Goal: Task Accomplishment & Management: Complete application form

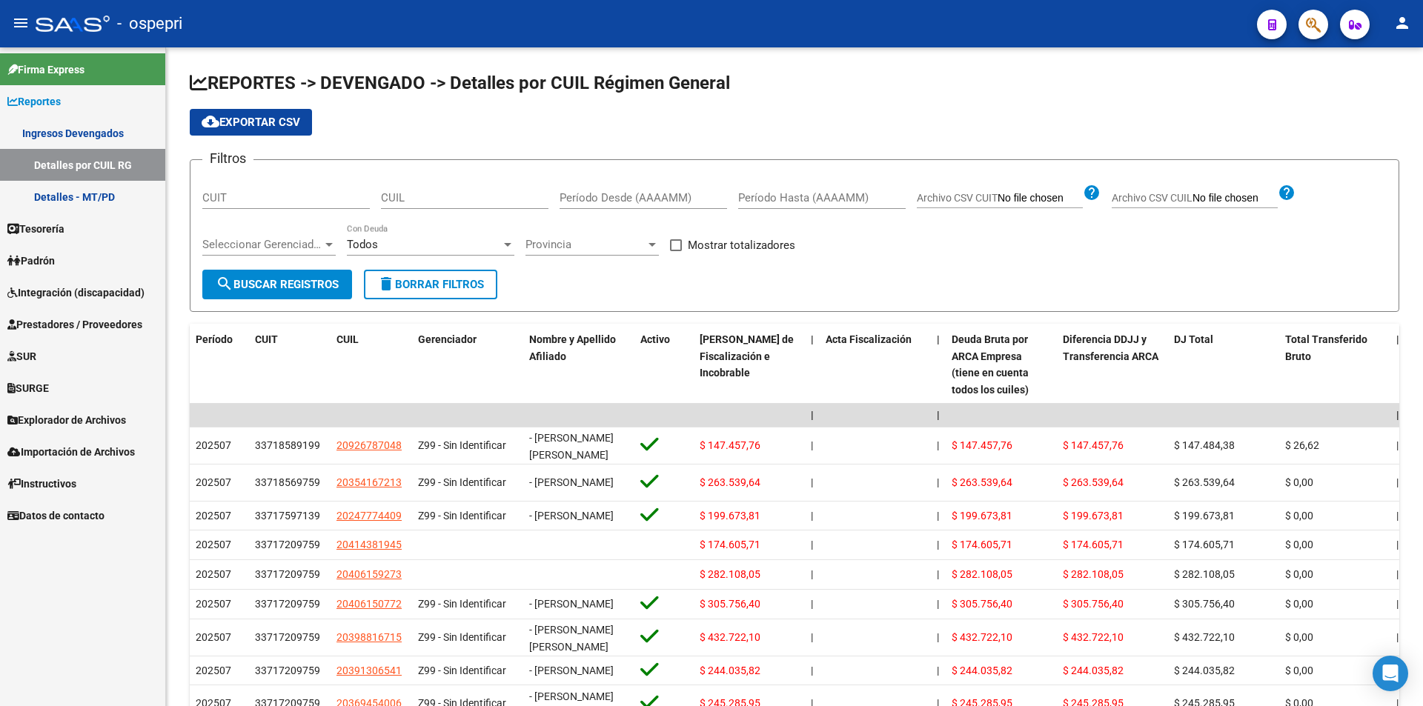
click at [53, 299] on span "Integración (discapacidad)" at bounding box center [75, 293] width 137 height 16
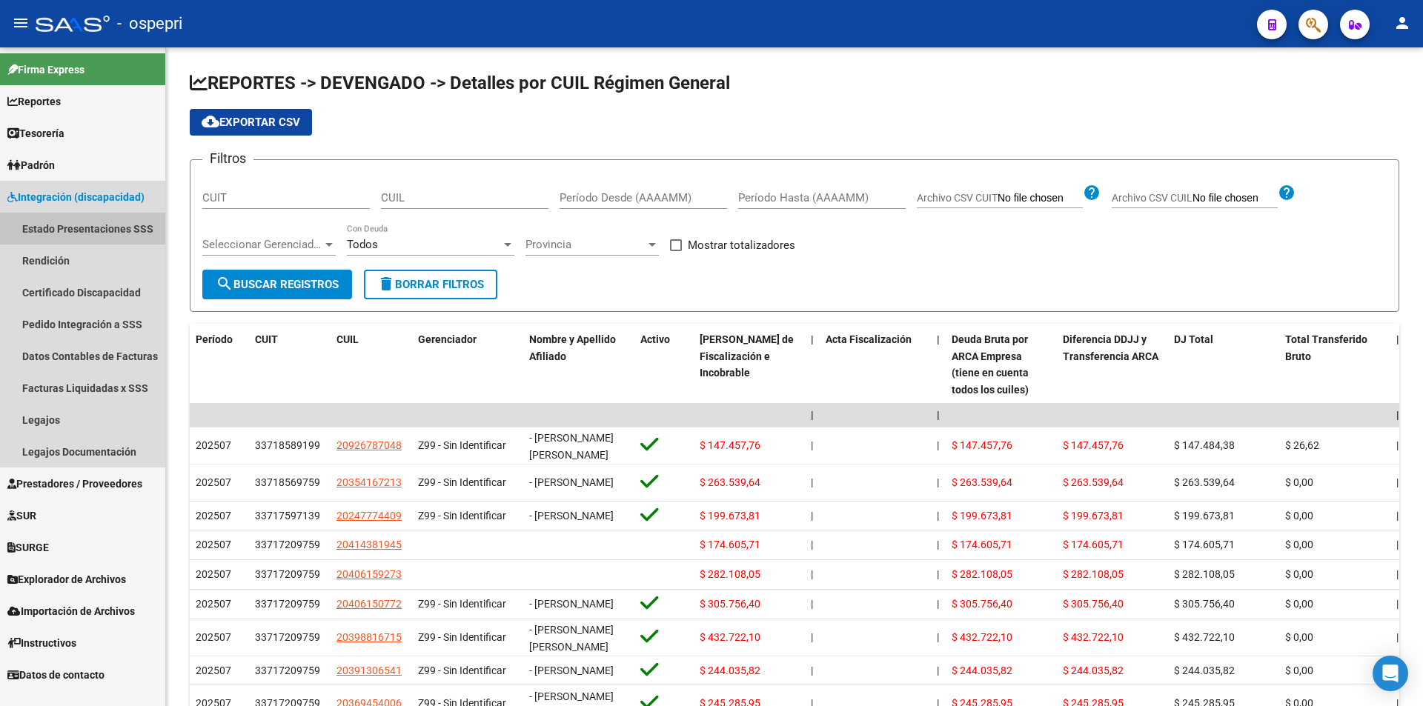
click at [88, 227] on link "Estado Presentaciones SSS" at bounding box center [82, 229] width 165 height 32
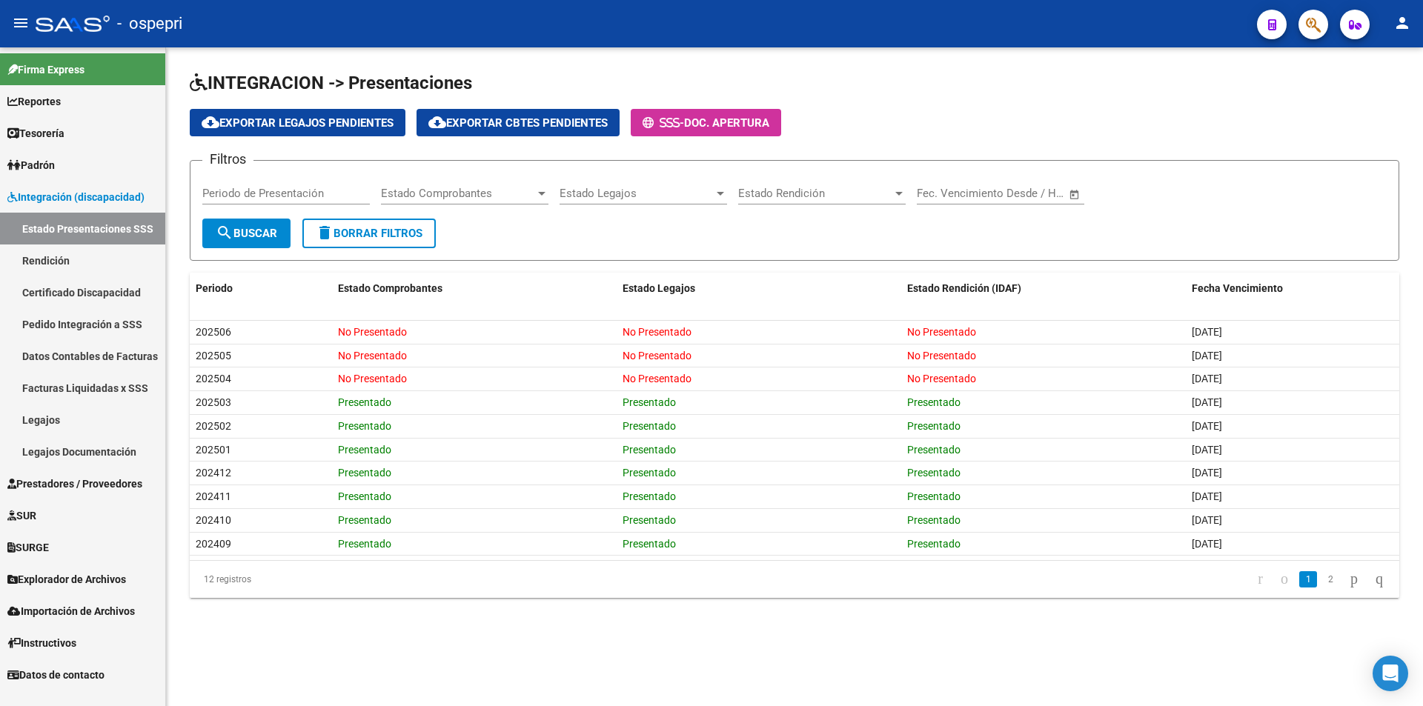
click at [79, 168] on link "Padrón" at bounding box center [82, 165] width 165 height 32
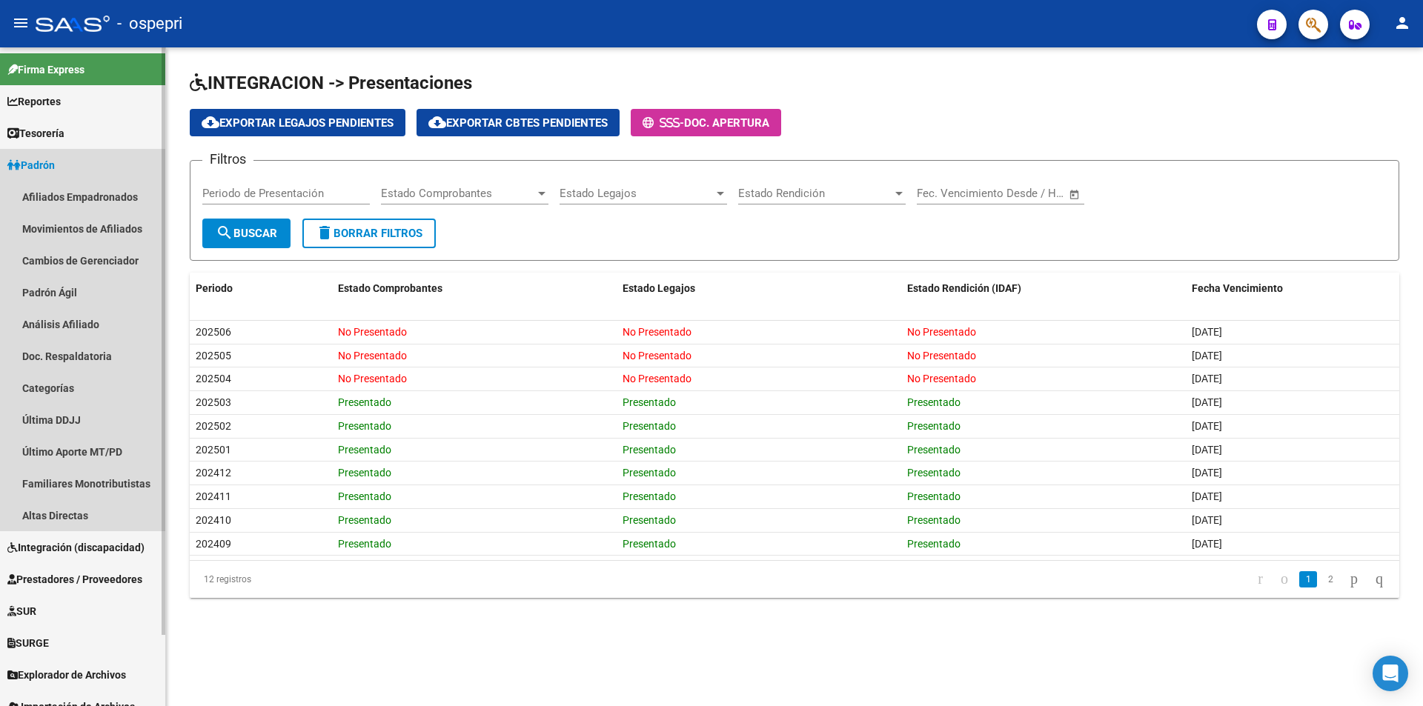
click at [79, 168] on link "Padrón" at bounding box center [82, 165] width 165 height 32
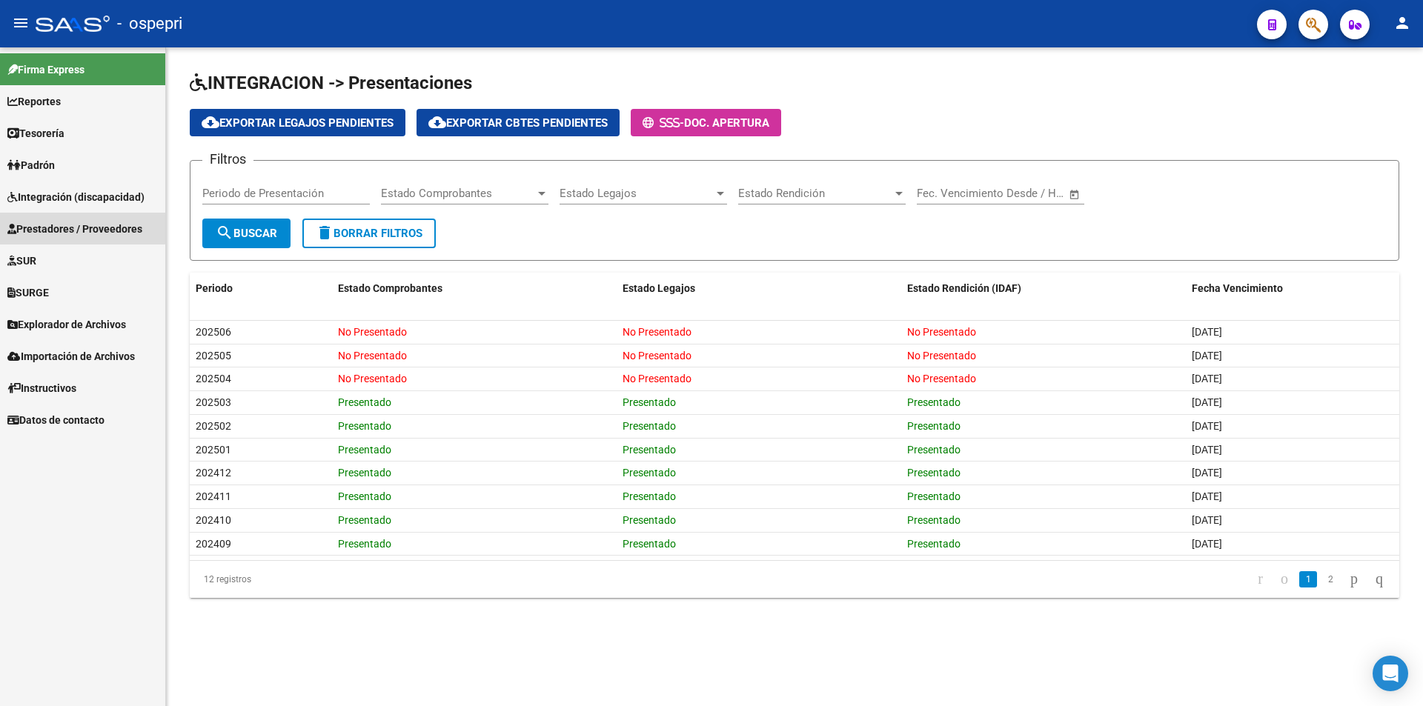
click at [66, 227] on span "Prestadores / Proveedores" at bounding box center [74, 229] width 135 height 16
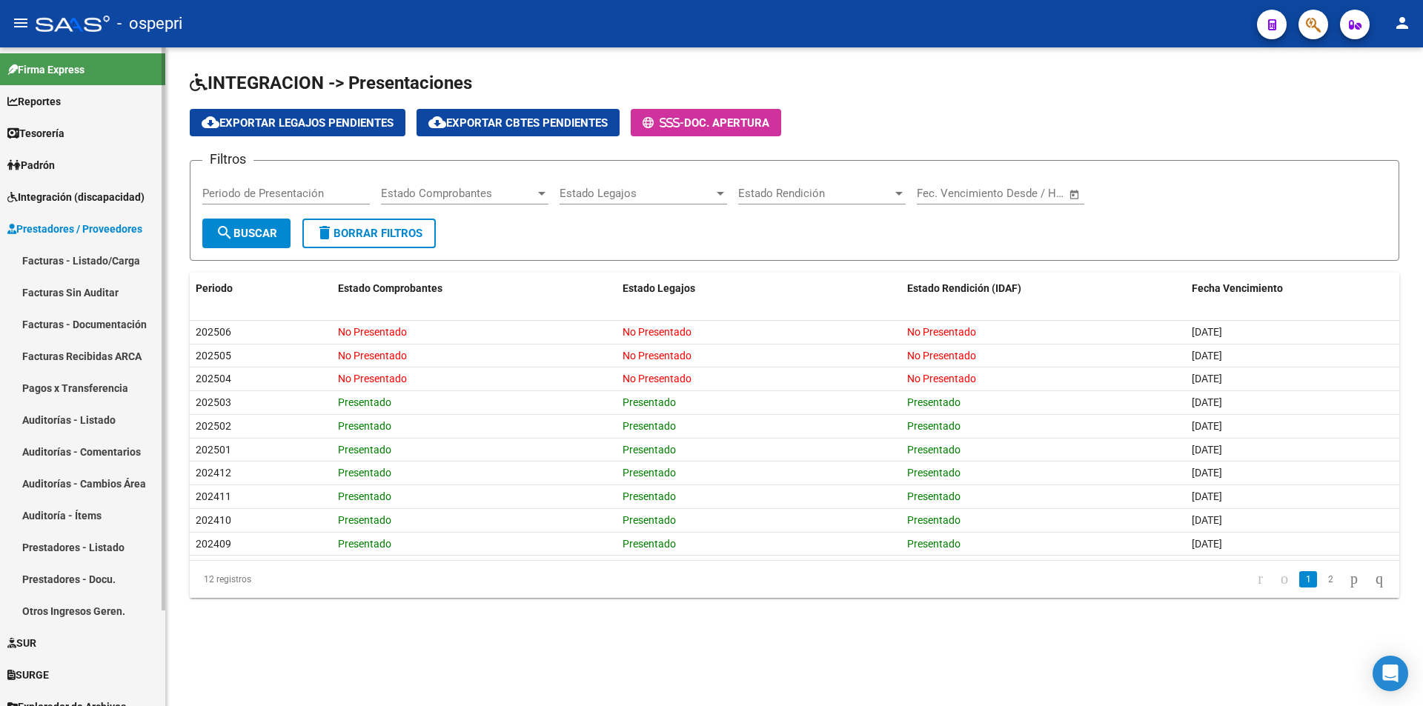
click at [96, 262] on link "Facturas - Listado/Carga" at bounding box center [82, 261] width 165 height 32
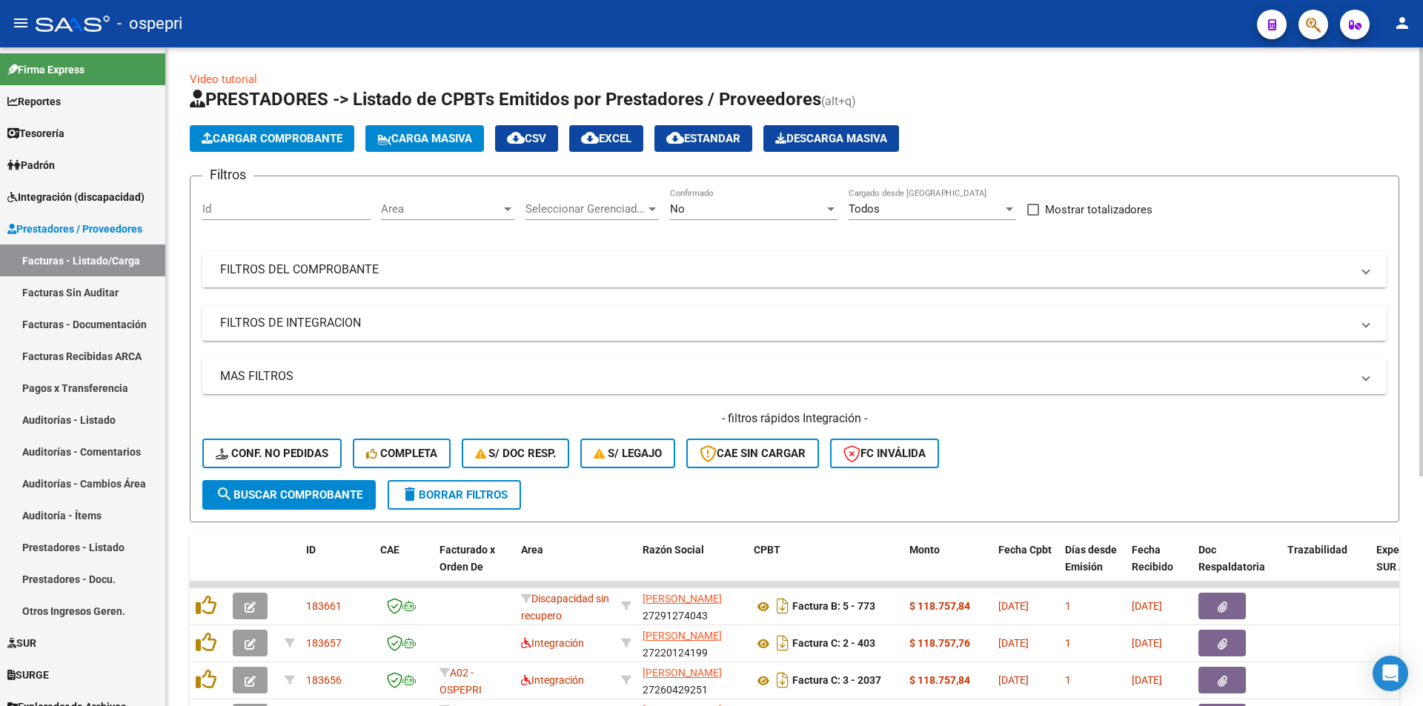
click at [651, 271] on mat-panel-title "FILTROS DEL COMPROBANTE" at bounding box center [785, 270] width 1131 height 16
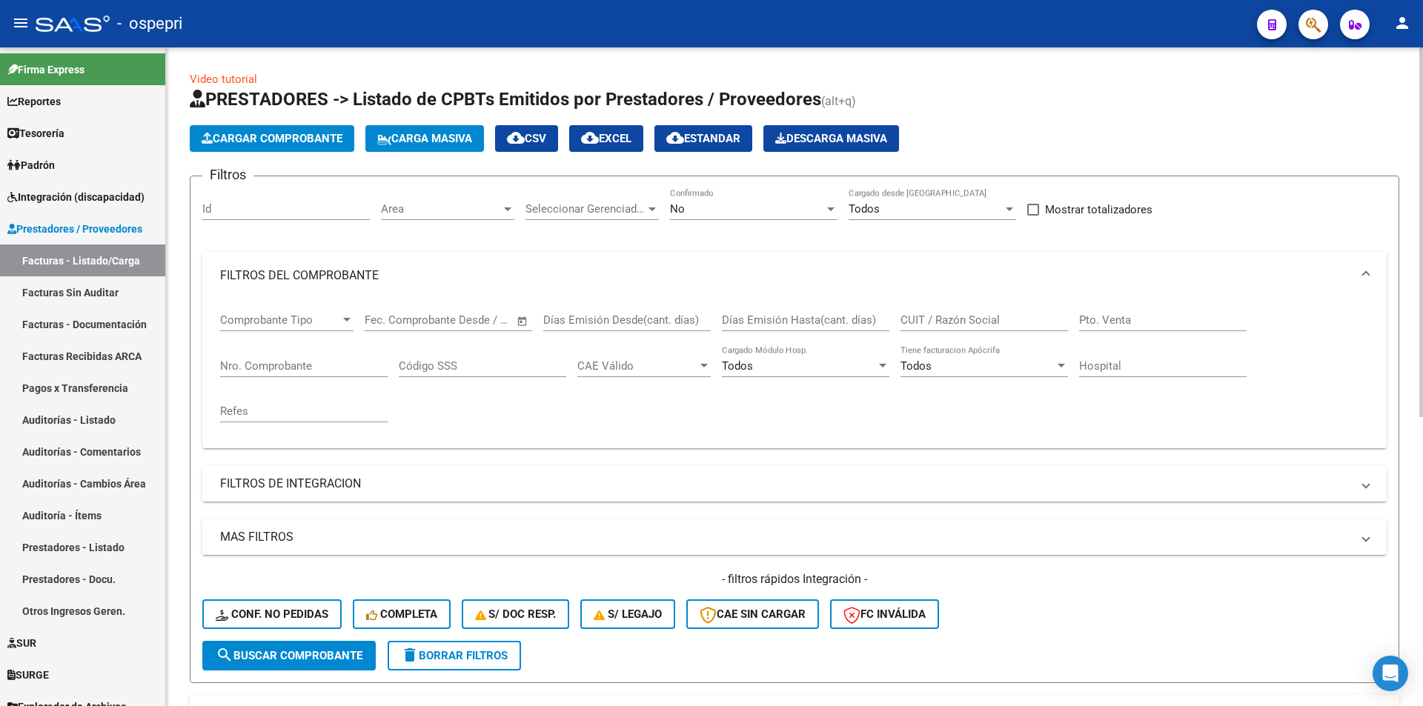
click at [351, 488] on mat-panel-title "FILTROS DE INTEGRACION" at bounding box center [785, 484] width 1131 height 16
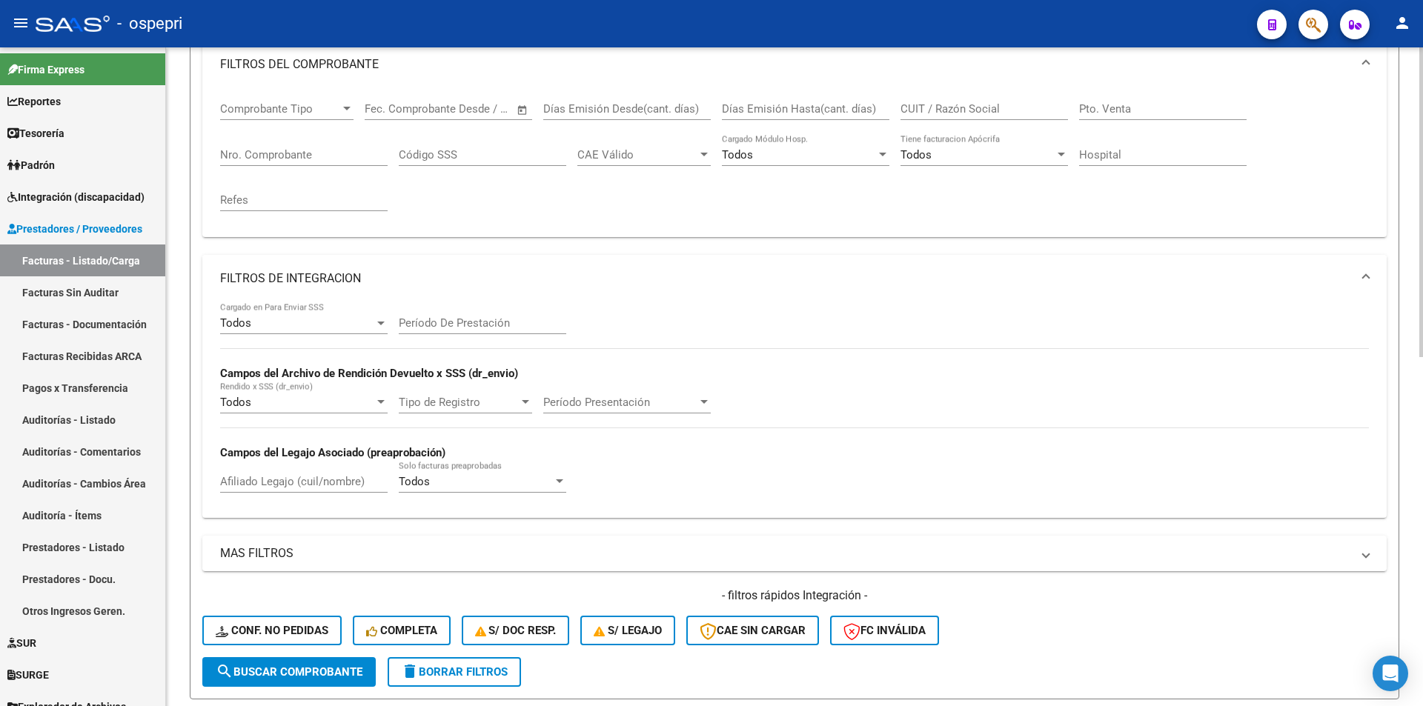
scroll to position [222, 0]
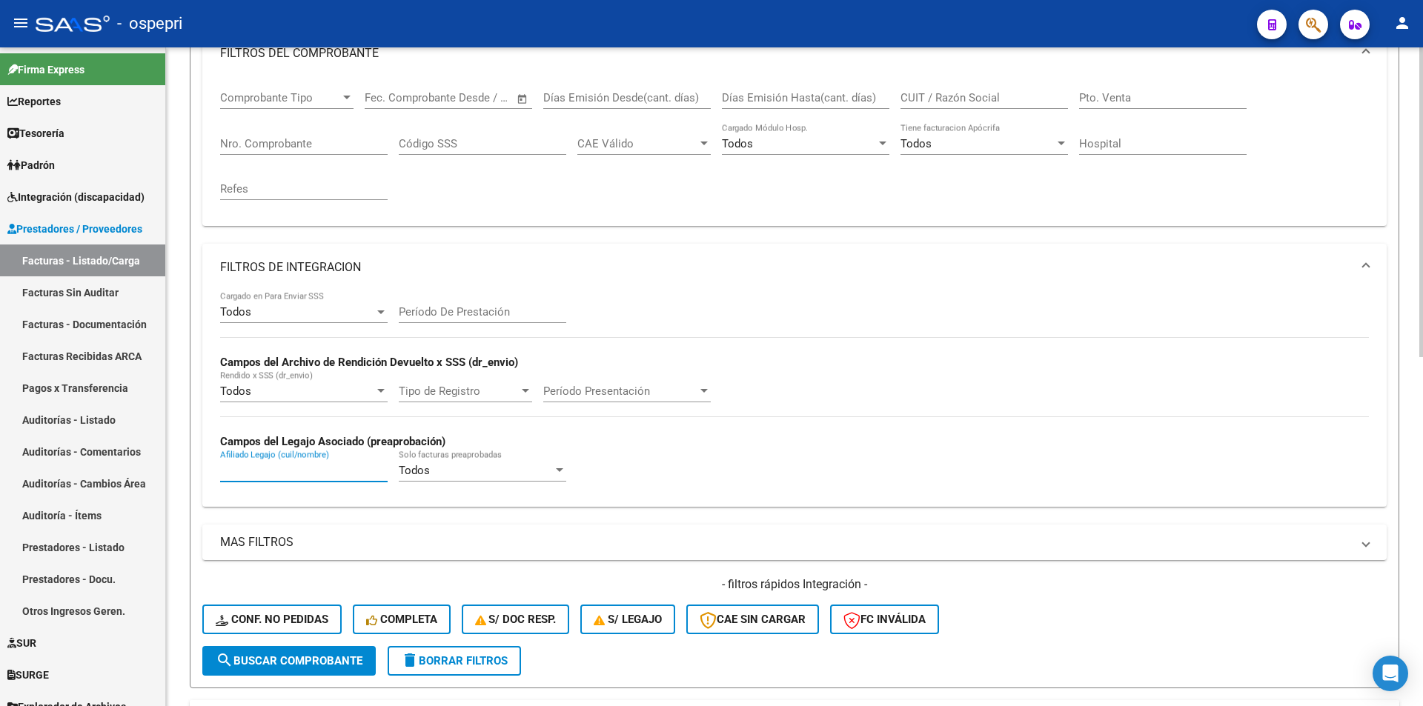
click at [334, 470] on input "Afiliado Legajo (cuil/nombre)" at bounding box center [304, 470] width 168 height 13
paste input "59332928"
drag, startPoint x: 283, startPoint y: 468, endPoint x: 159, endPoint y: 465, distance: 124.5
click at [159, 465] on mat-sidenav-container "Firma Express Reportes Ingresos Devengados Detalles por CUIL RG Detalles - MT/P…" at bounding box center [711, 376] width 1423 height 659
paste input "27-59332928-9"
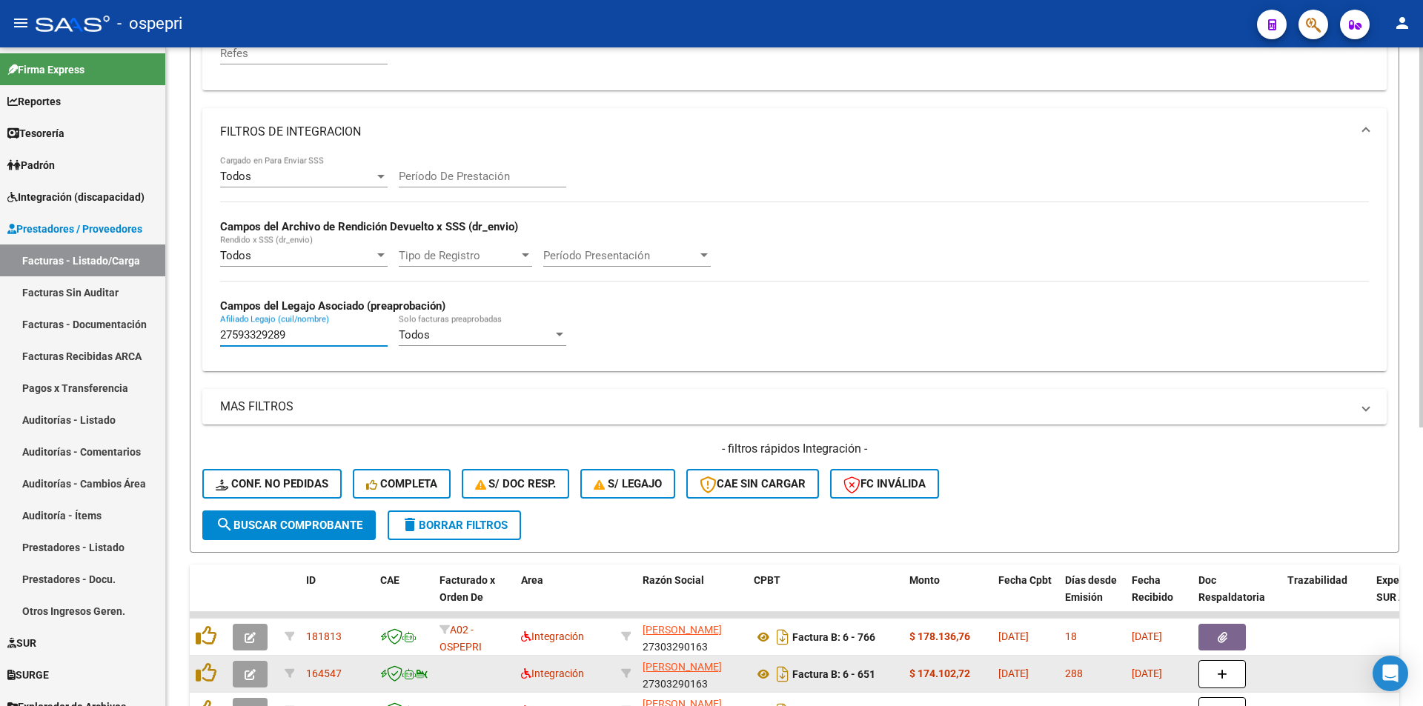
scroll to position [482, 0]
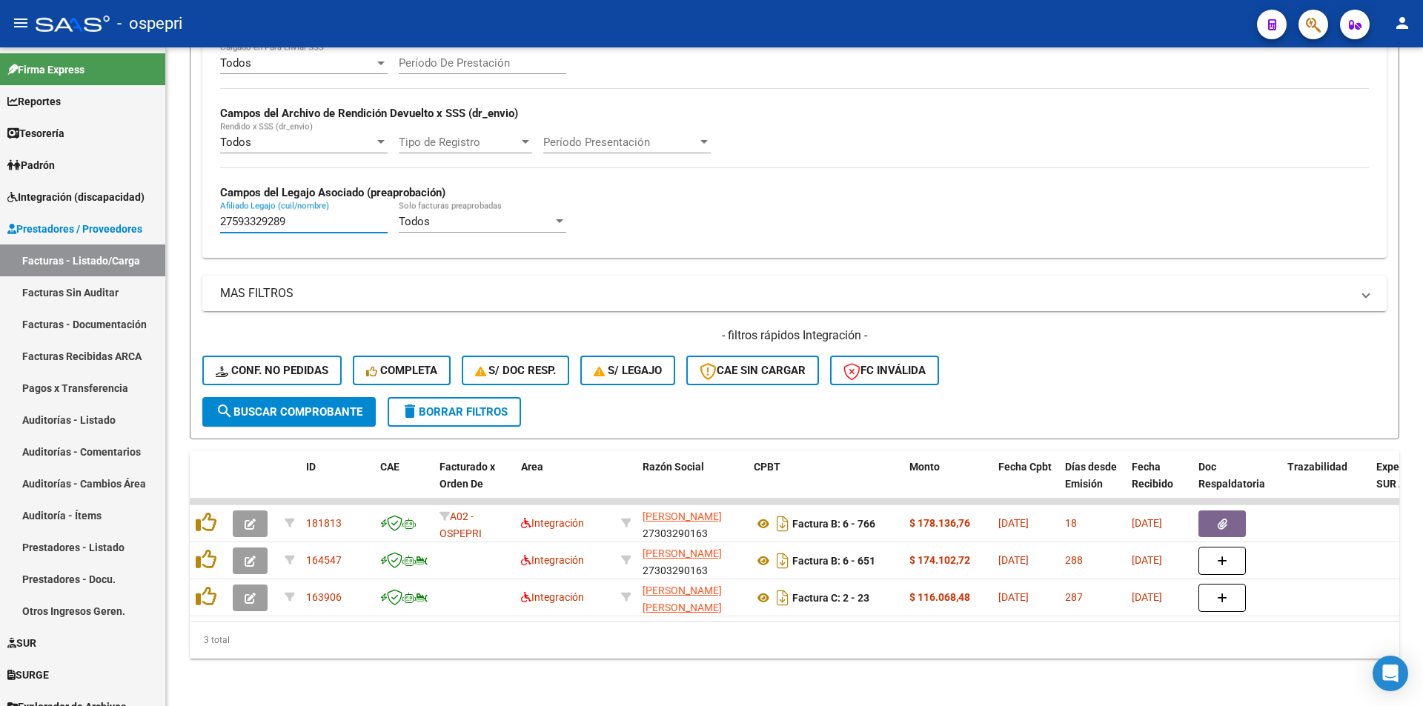
type input "27593329289"
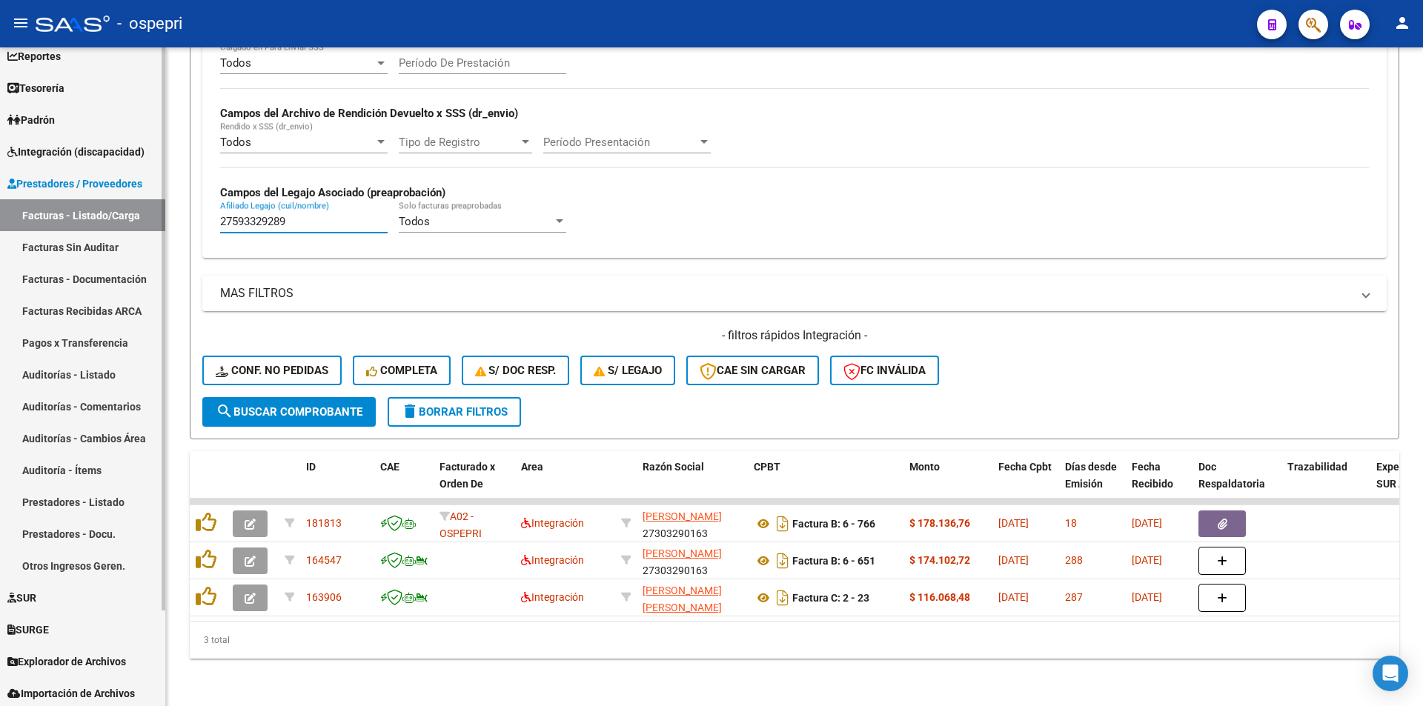
scroll to position [112, 0]
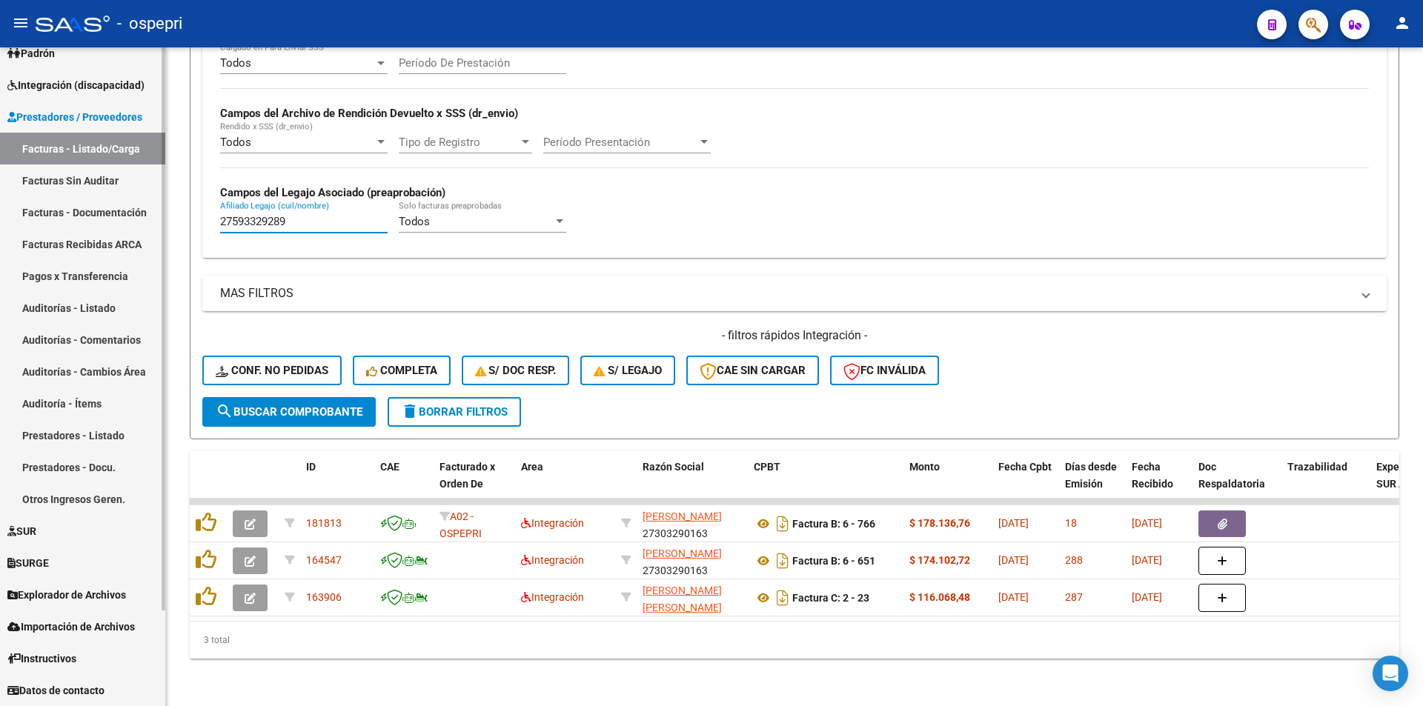
click at [94, 107] on link "Prestadores / Proveedores" at bounding box center [82, 117] width 165 height 32
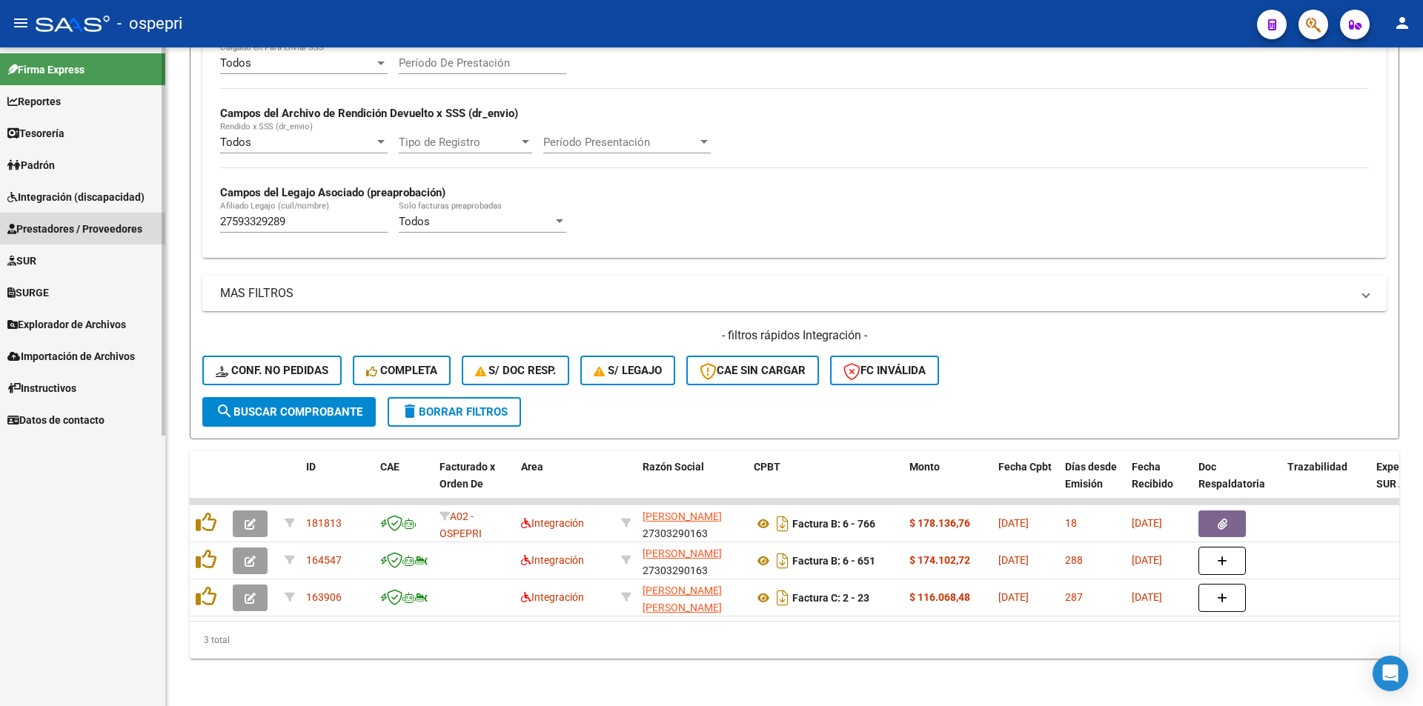
scroll to position [0, 0]
click at [79, 194] on span "Integración (discapacidad)" at bounding box center [75, 197] width 137 height 16
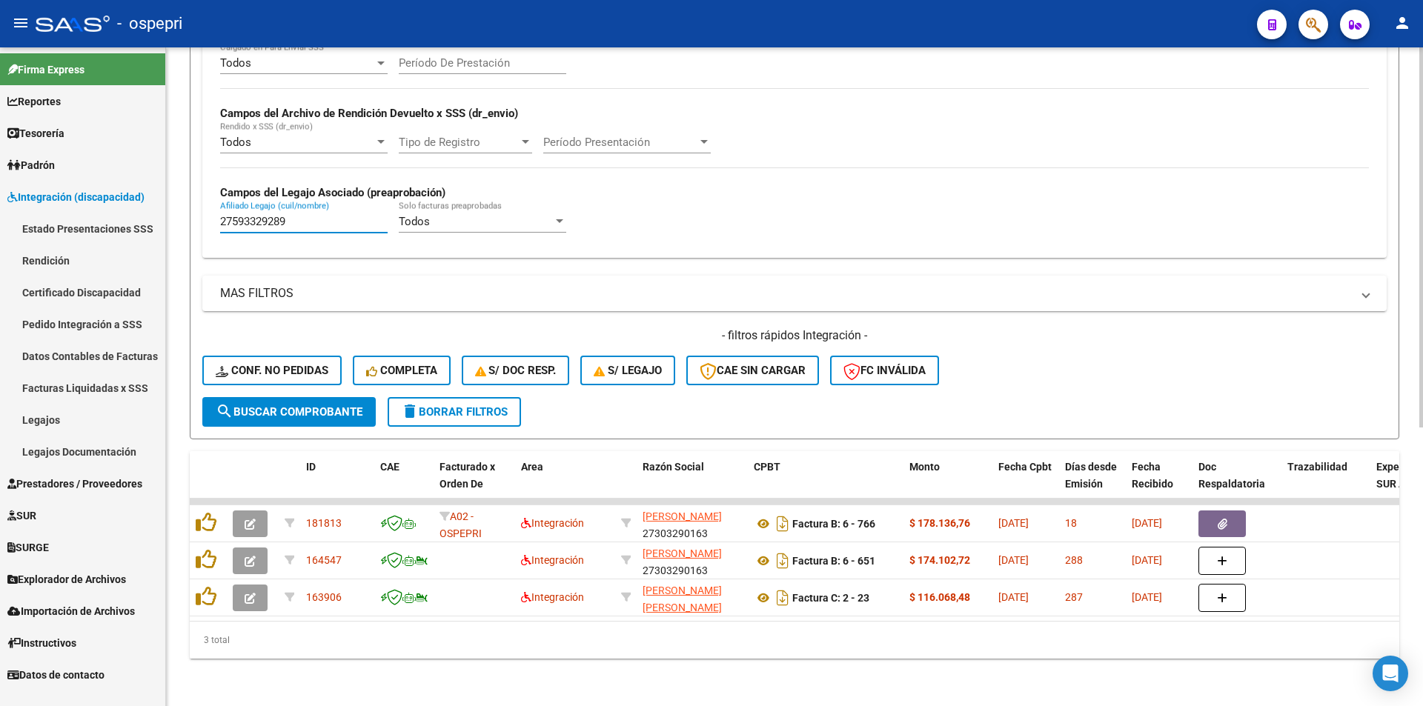
drag, startPoint x: 300, startPoint y: 211, endPoint x: 211, endPoint y: 206, distance: 89.1
click at [211, 206] on div "Todos Cargado en Para Enviar SSS Período De Prestación Campos del Archivo de Re…" at bounding box center [794, 150] width 1184 height 216
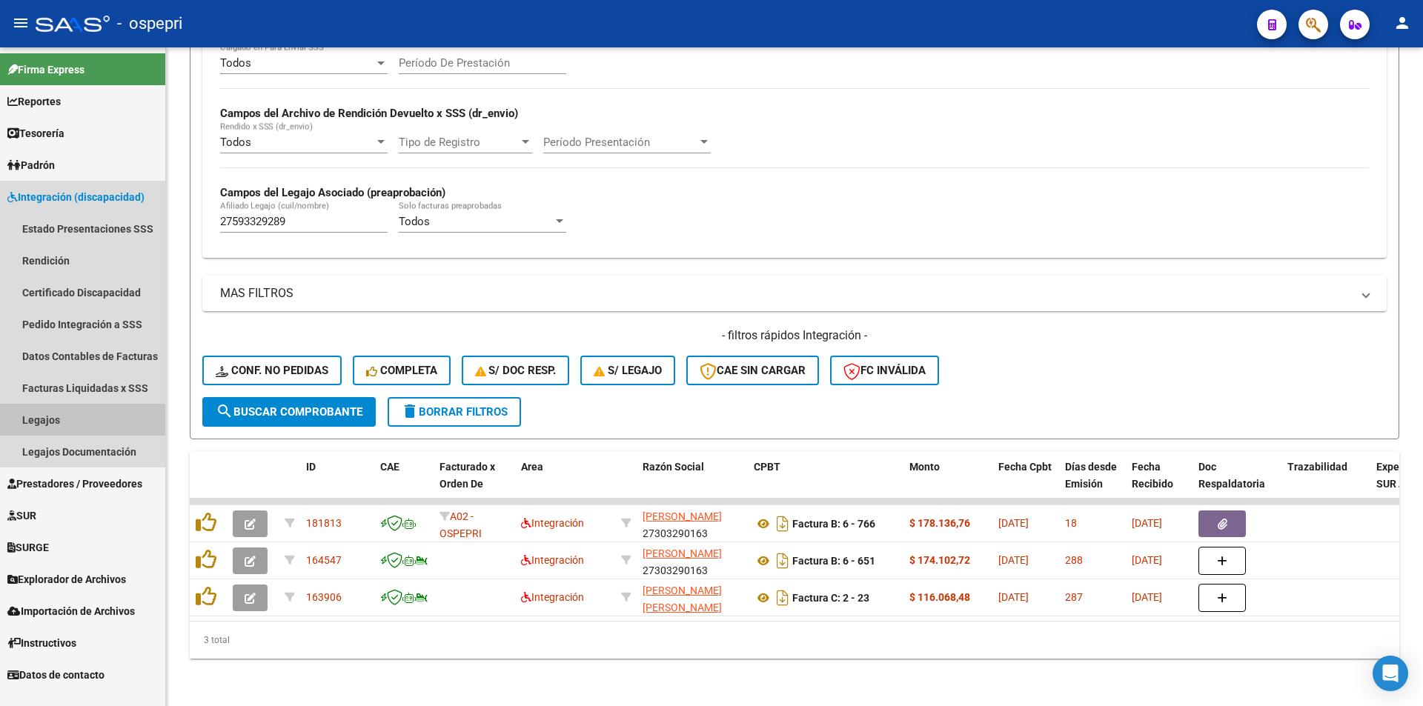
click at [36, 414] on link "Legajos" at bounding box center [82, 420] width 165 height 32
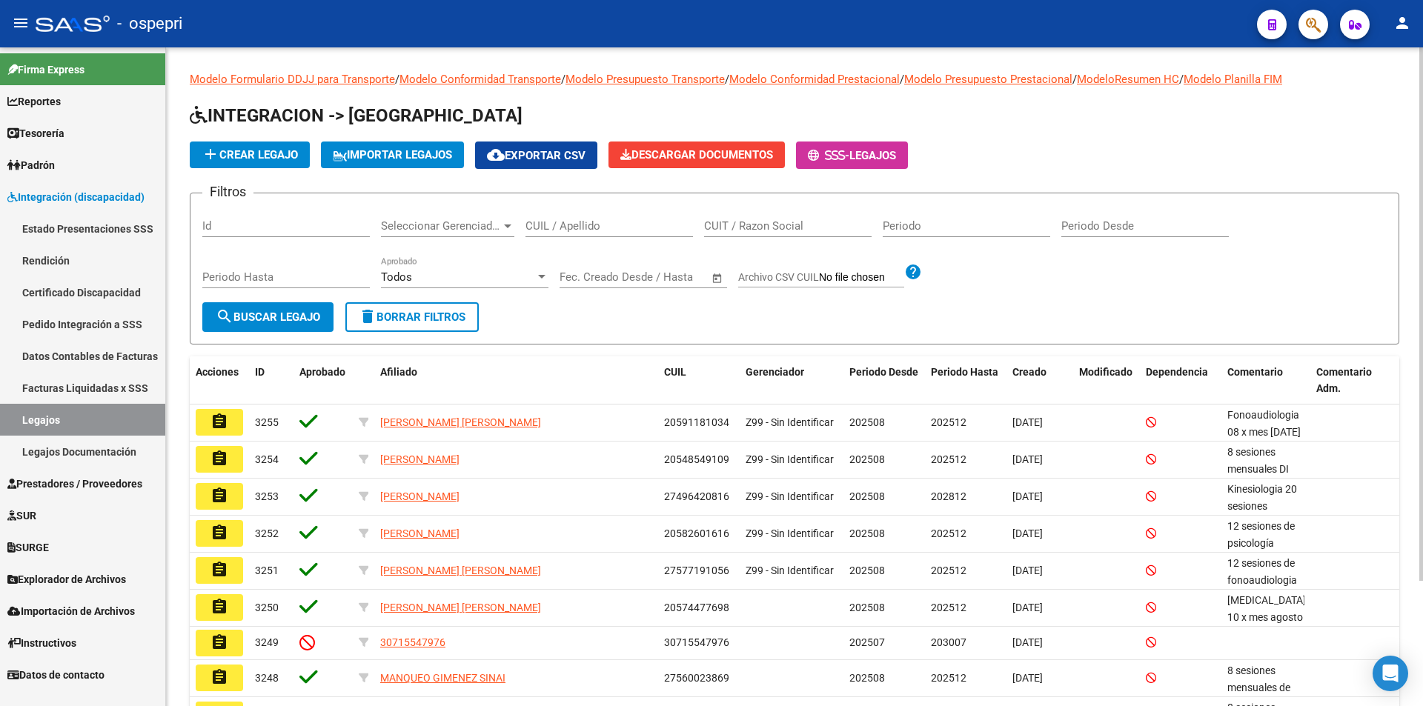
click at [606, 216] on div "CUIL / Apellido" at bounding box center [609, 221] width 168 height 32
paste input "27593329289"
type input "27593329289"
click at [273, 308] on button "search Buscar Legajo" at bounding box center [267, 317] width 131 height 30
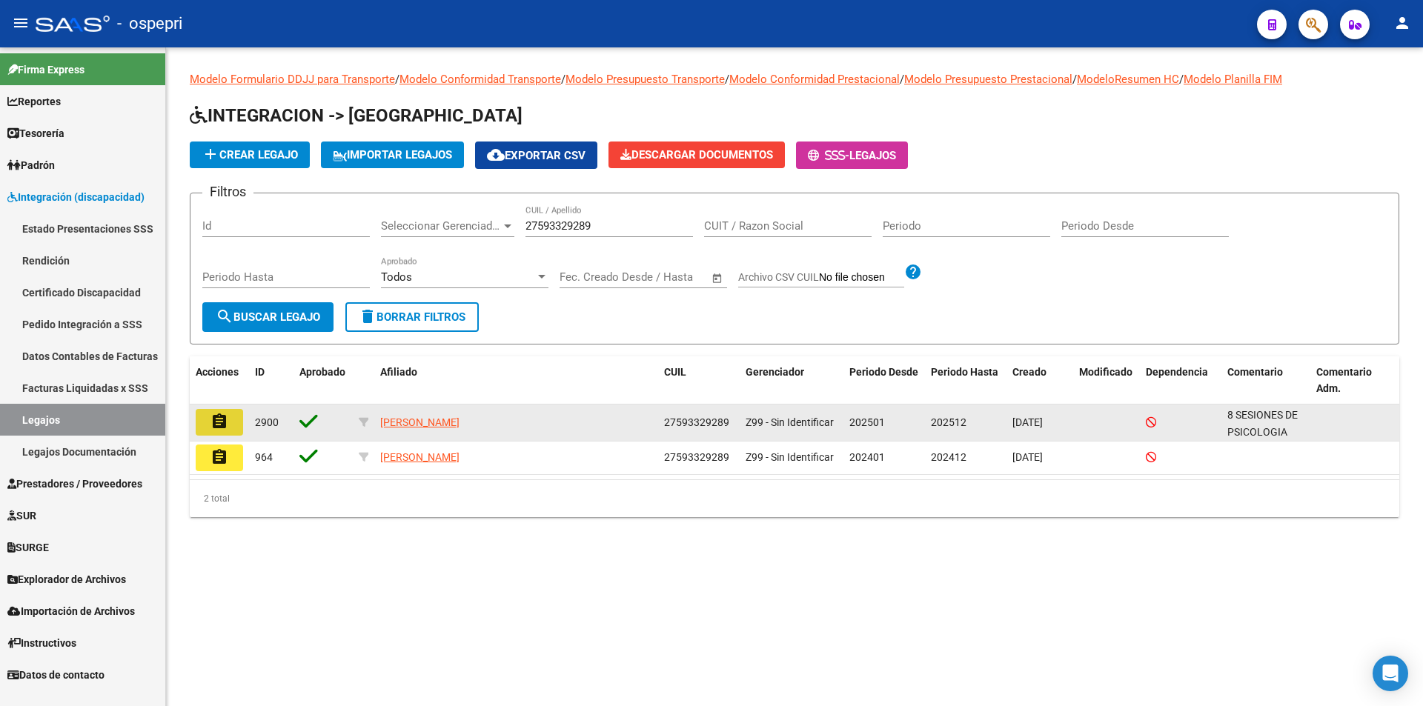
click at [223, 423] on mat-icon "assignment" at bounding box center [219, 422] width 18 height 18
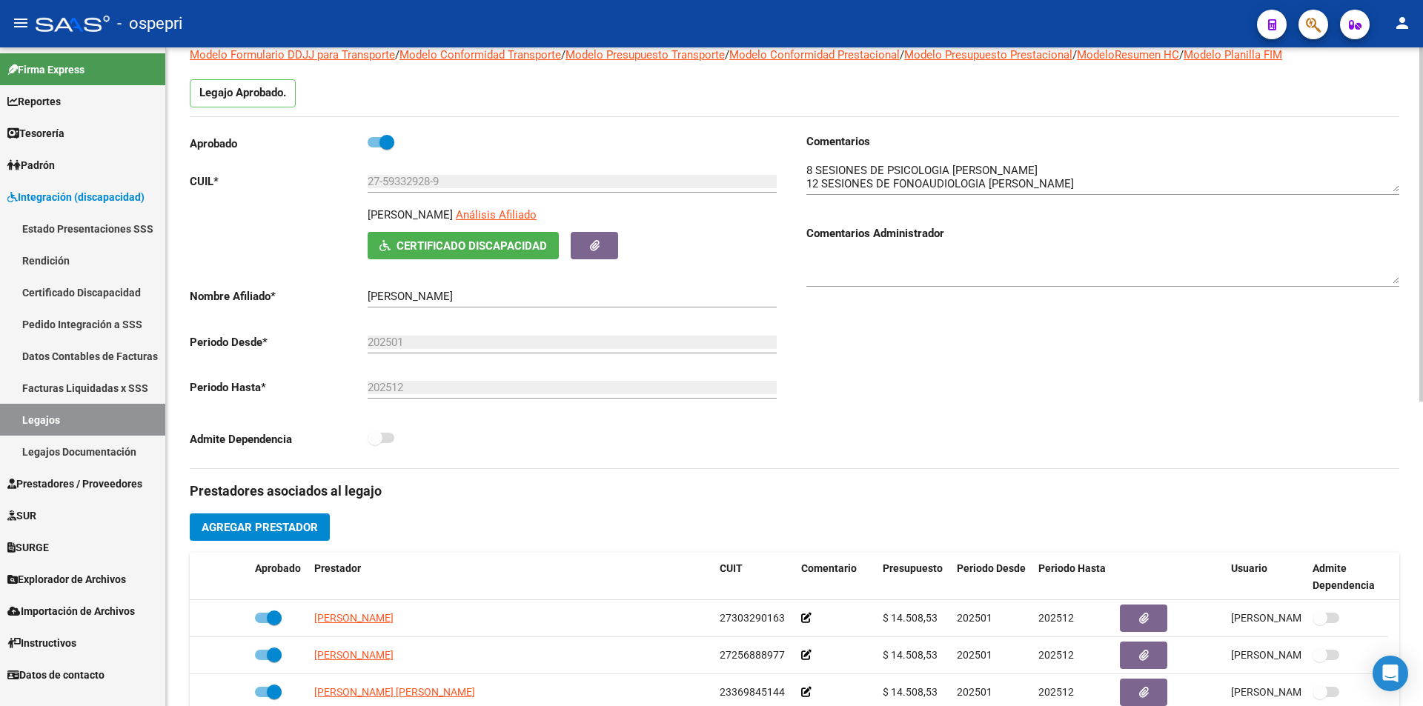
scroll to position [74, 0]
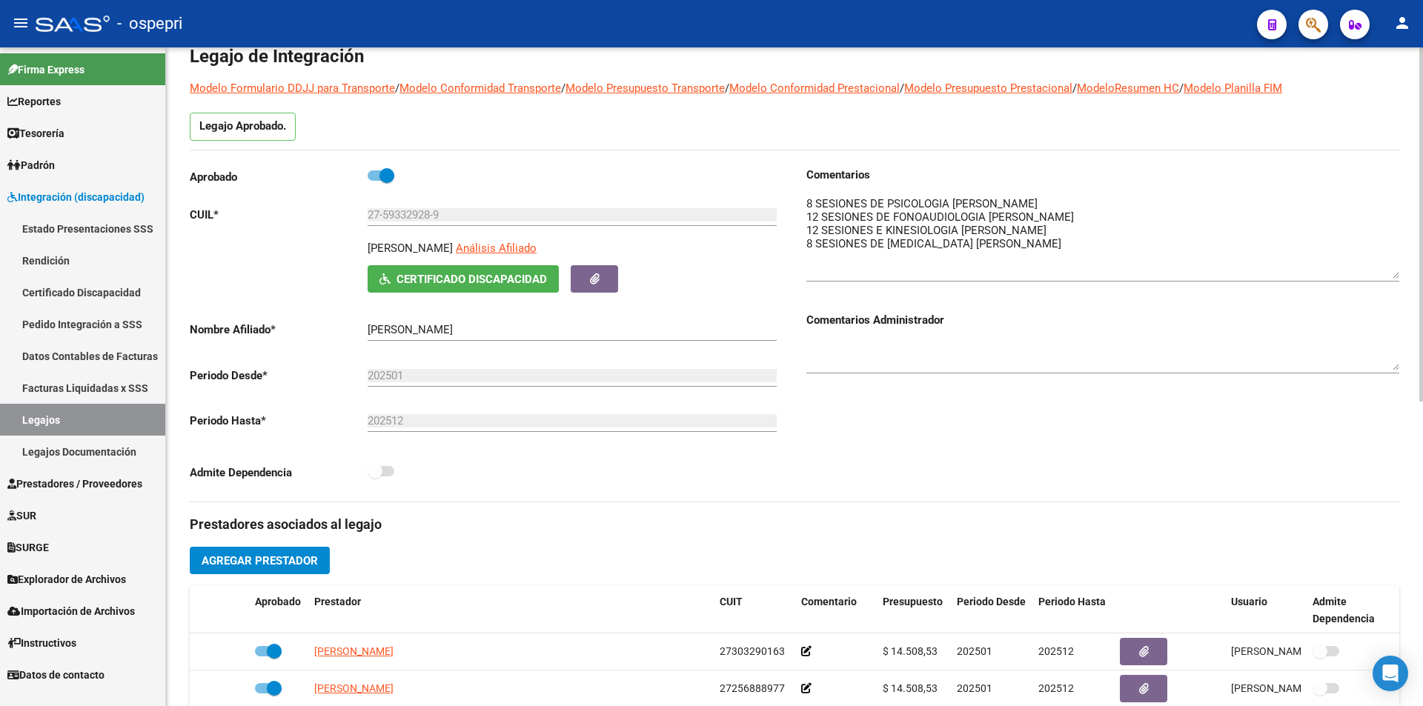
drag, startPoint x: 1397, startPoint y: 224, endPoint x: 1396, endPoint y: 279, distance: 54.9
click at [1396, 279] on textarea at bounding box center [1102, 237] width 593 height 83
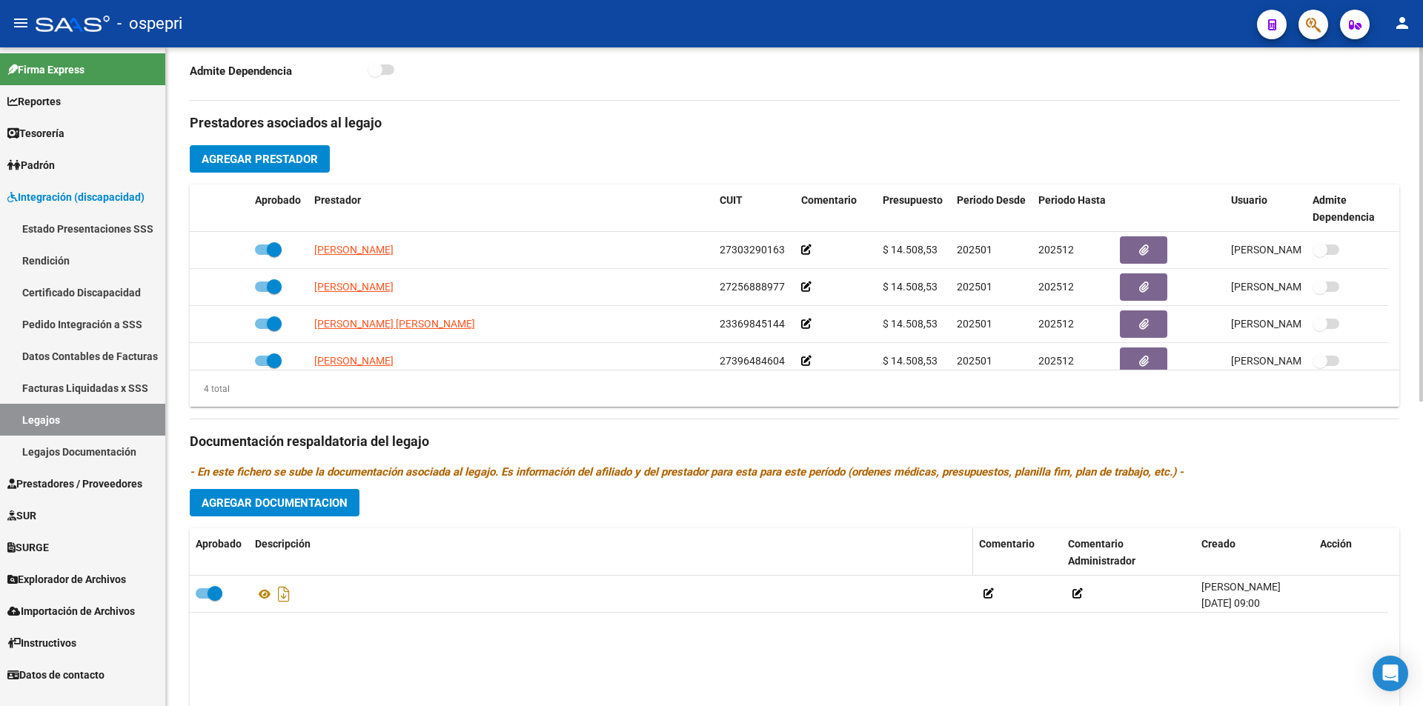
scroll to position [519, 0]
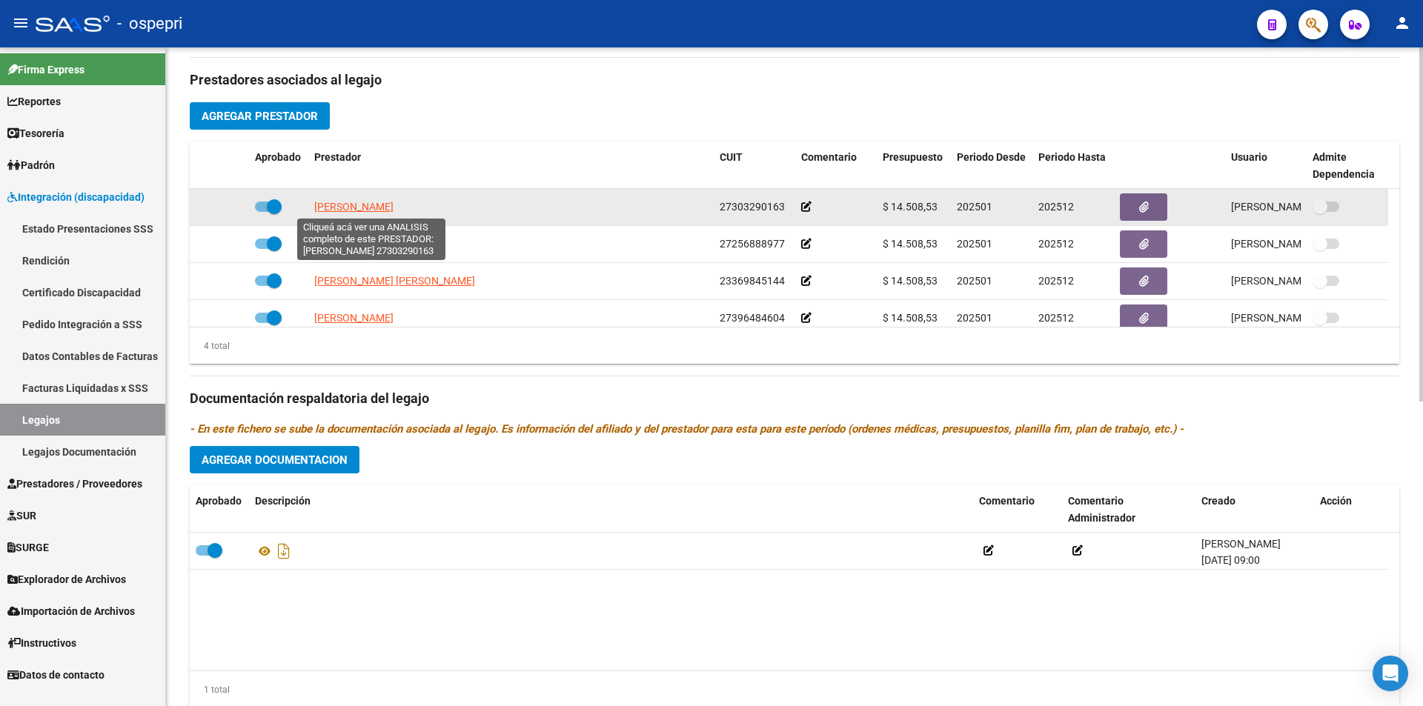
click at [394, 208] on span "[PERSON_NAME]" at bounding box center [353, 207] width 79 height 12
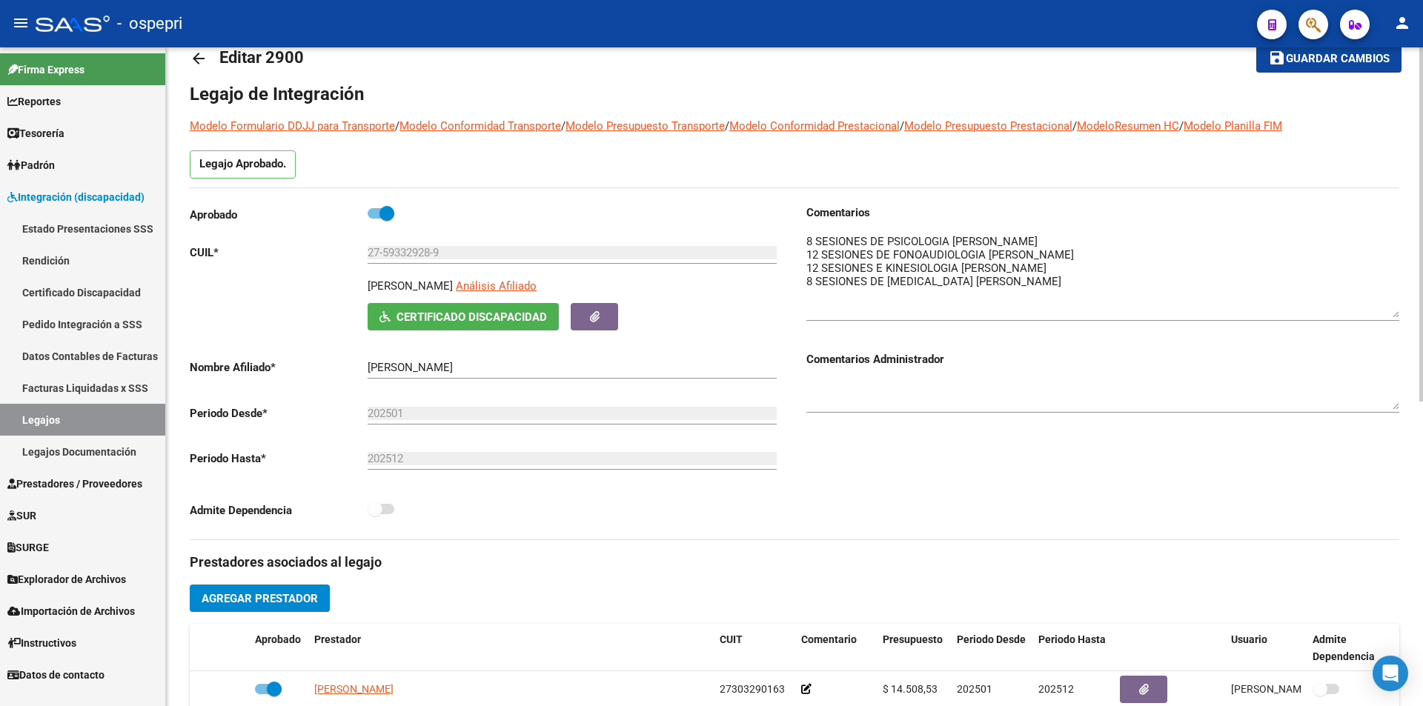
scroll to position [0, 0]
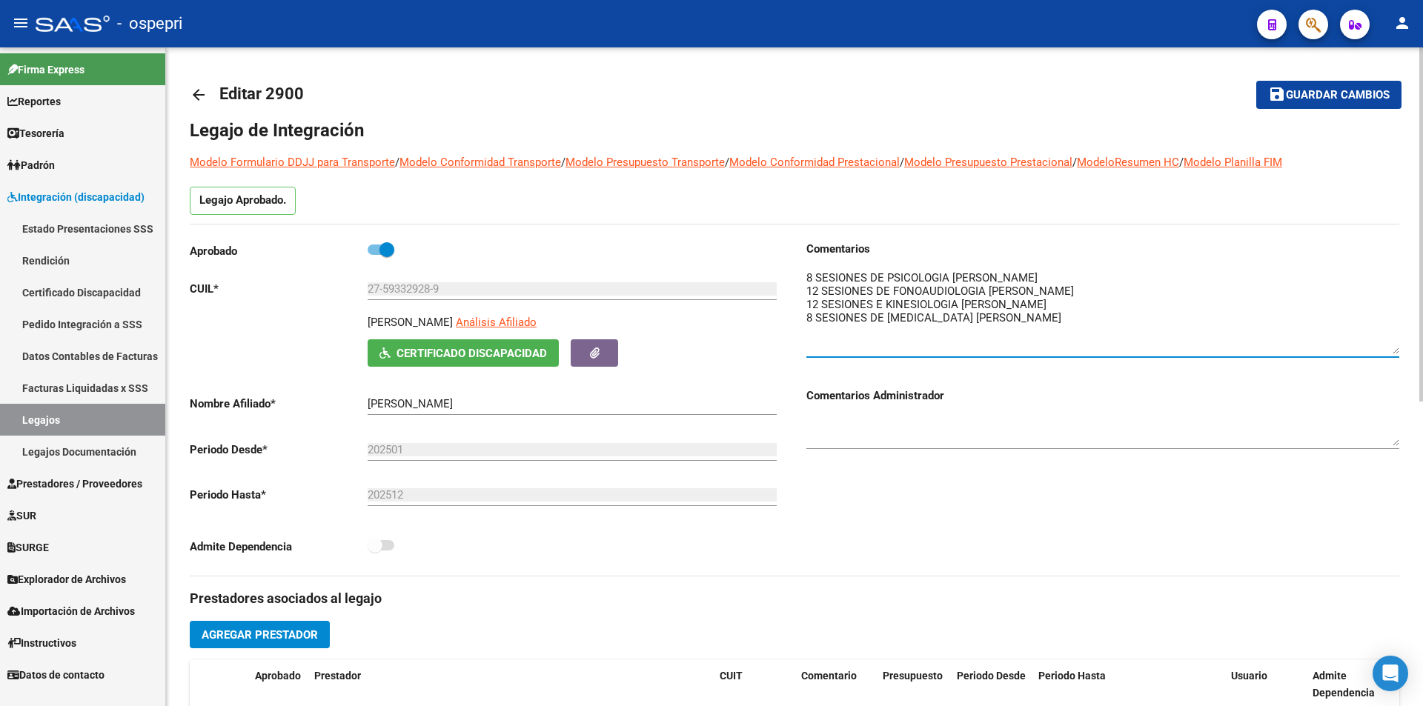
click at [864, 306] on textarea at bounding box center [1102, 312] width 593 height 84
drag, startPoint x: 998, startPoint y: 314, endPoint x: 808, endPoint y: 325, distance: 190.0
click at [808, 325] on textarea at bounding box center [1102, 312] width 593 height 84
click at [893, 274] on textarea at bounding box center [1102, 312] width 593 height 84
